Goal: Task Accomplishment & Management: Manage account settings

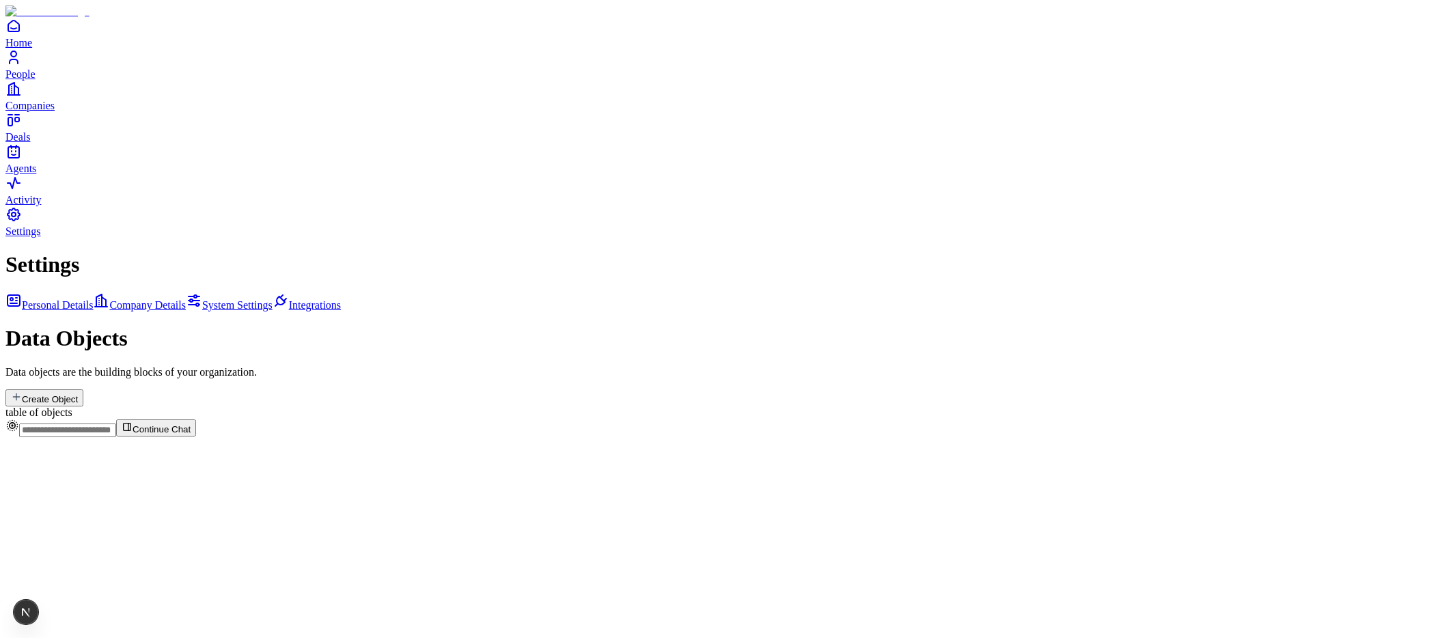
click at [806, 252] on div "Settings Personal Details Company Details System Settings Integrations Data Obj…" at bounding box center [719, 335] width 1428 height 166
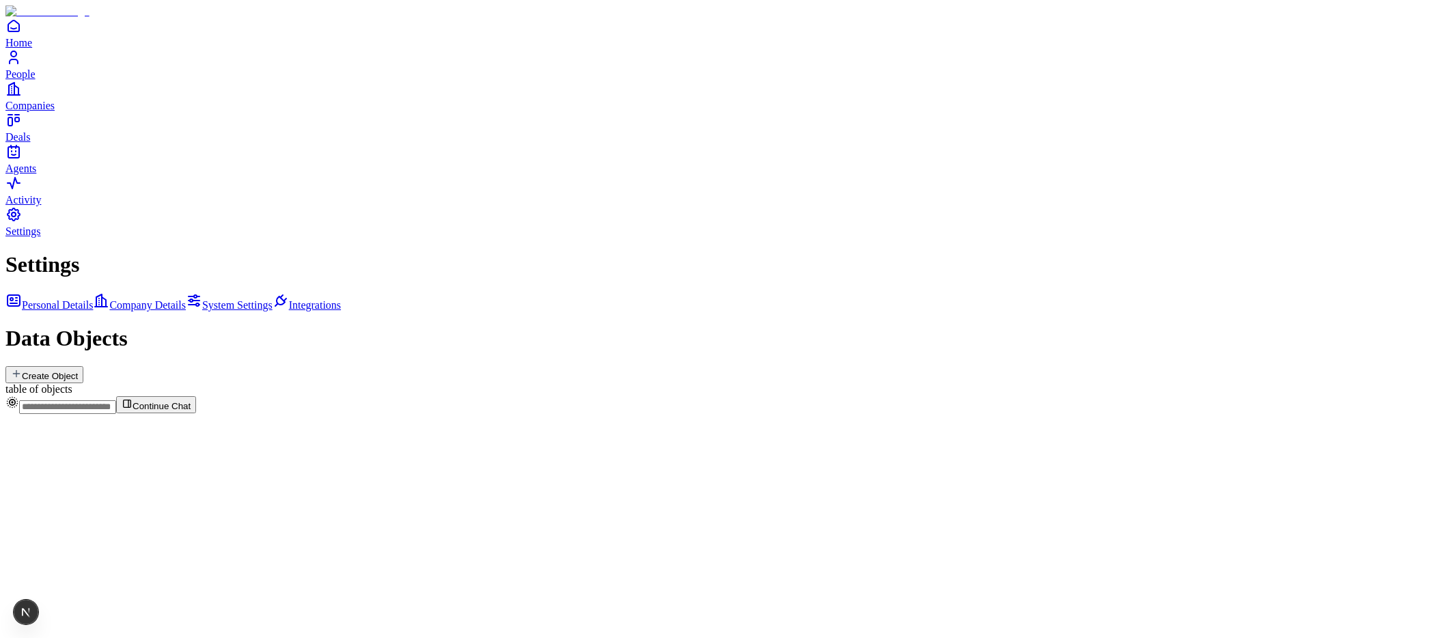
click at [83, 366] on button "Create Object" at bounding box center [44, 374] width 78 height 17
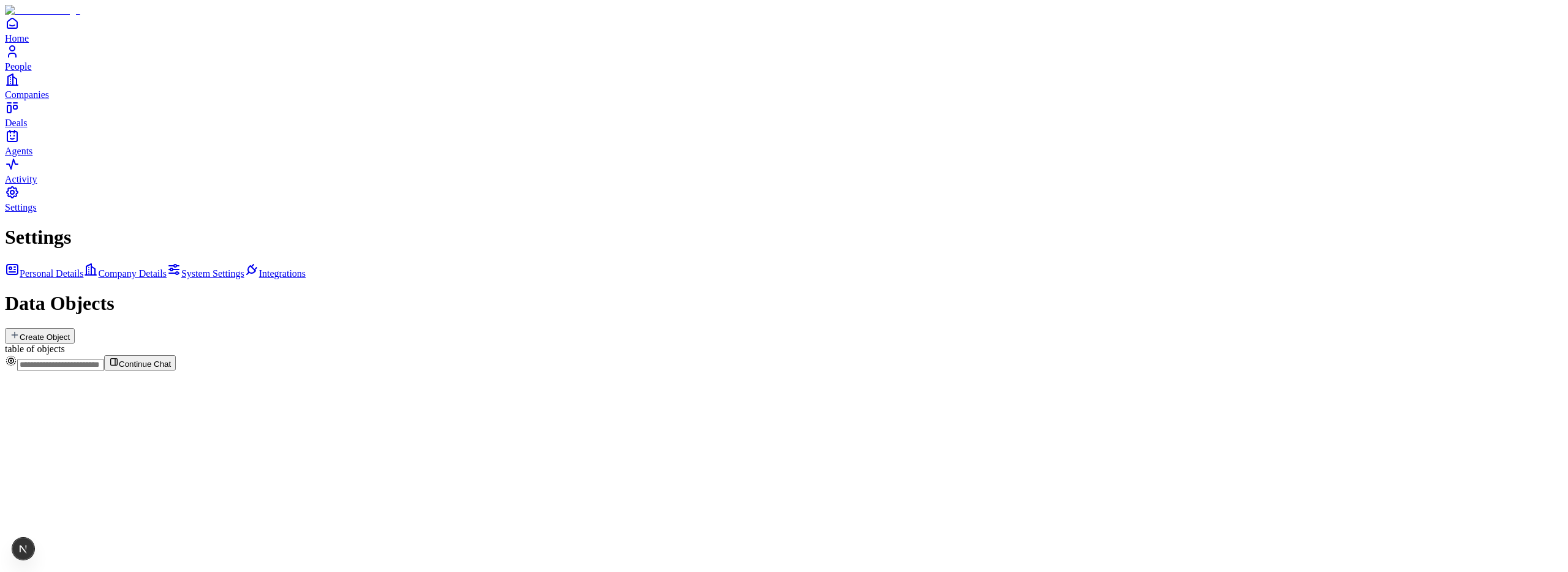
click at [874, 226] on div "Settings Personal Details Company Details System Settings Integrations Data Obj…" at bounding box center [784, 290] width 1558 height 128
